Goal: Information Seeking & Learning: Check status

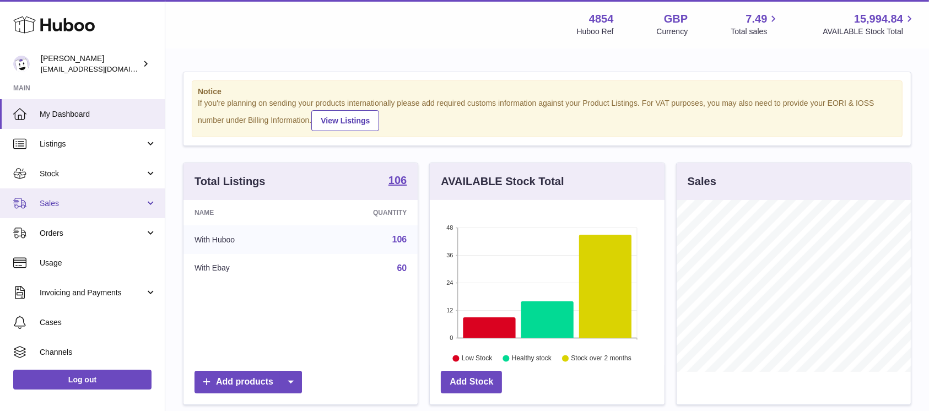
click at [124, 211] on link "Sales" at bounding box center [82, 203] width 165 height 30
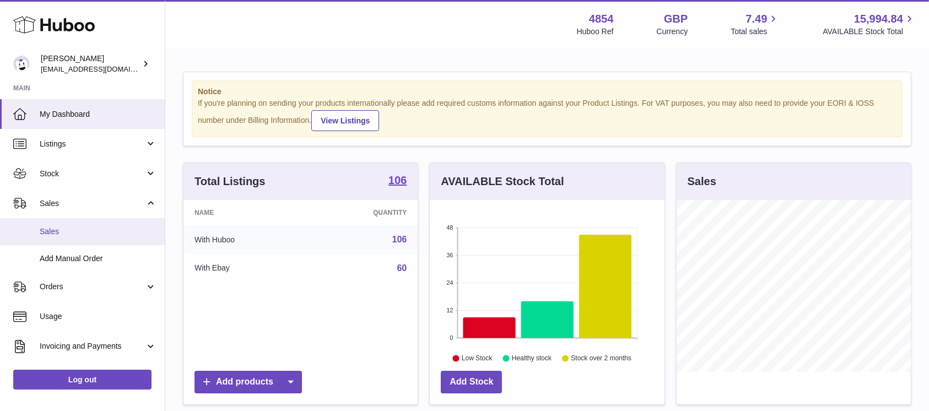
click at [102, 237] on link "Sales" at bounding box center [82, 231] width 165 height 27
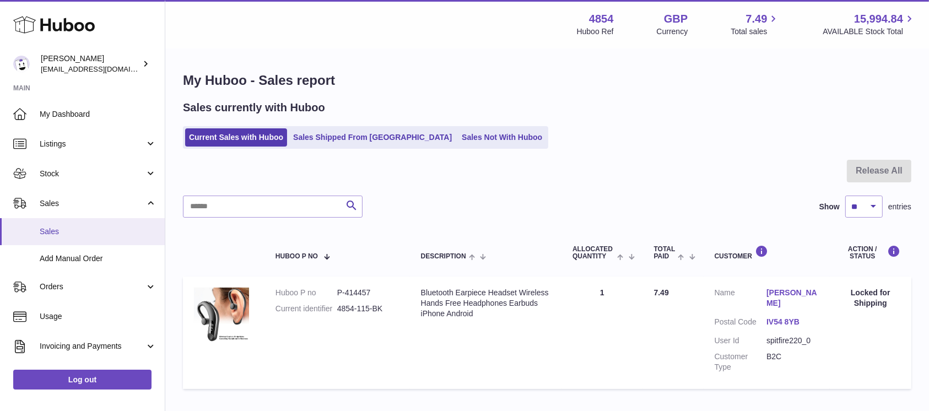
click at [84, 225] on link "Sales" at bounding box center [82, 231] width 165 height 27
click at [458, 143] on link "Sales Not With Huboo" at bounding box center [502, 137] width 88 height 18
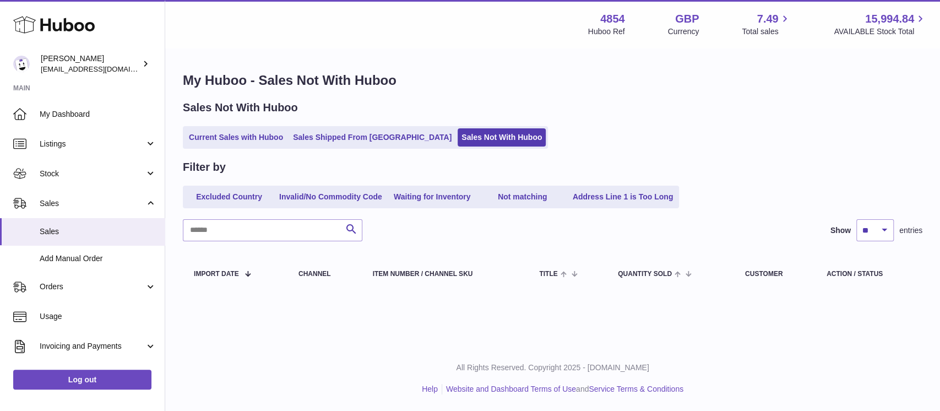
click at [257, 123] on div "Sales Not With Huboo Current Sales with Huboo Sales Shipped From [GEOGRAPHIC_DA…" at bounding box center [553, 124] width 740 height 48
click at [257, 129] on link "Current Sales with Huboo" at bounding box center [236, 137] width 102 height 18
